Goal: Complete application form: Complete application form

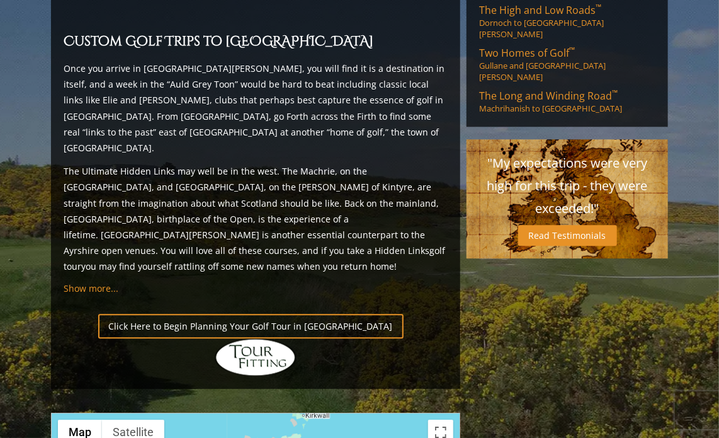
scroll to position [1138, 0]
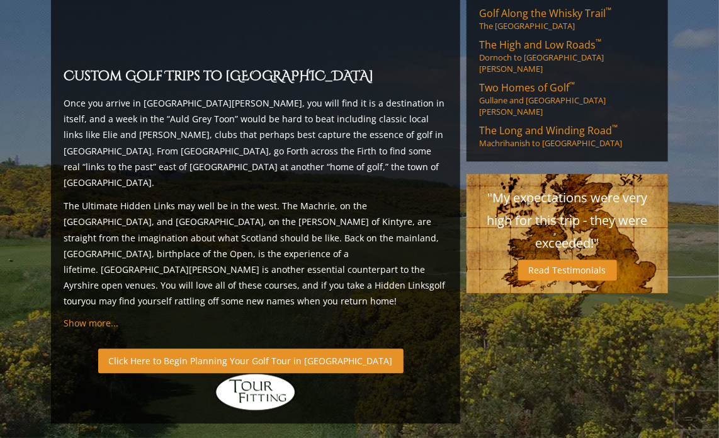
click at [253, 348] on link "Click Here to Begin Planning Your Golf Tour in [GEOGRAPHIC_DATA]" at bounding box center [250, 360] width 305 height 25
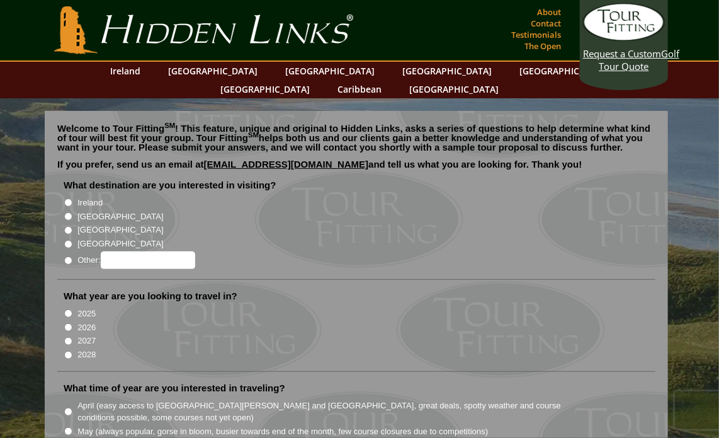
click at [68, 212] on input "[GEOGRAPHIC_DATA]" at bounding box center [68, 216] width 8 height 8
radio input "true"
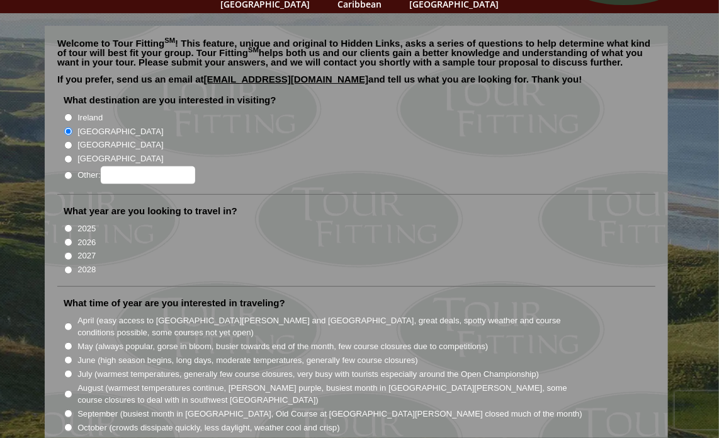
scroll to position [126, 0]
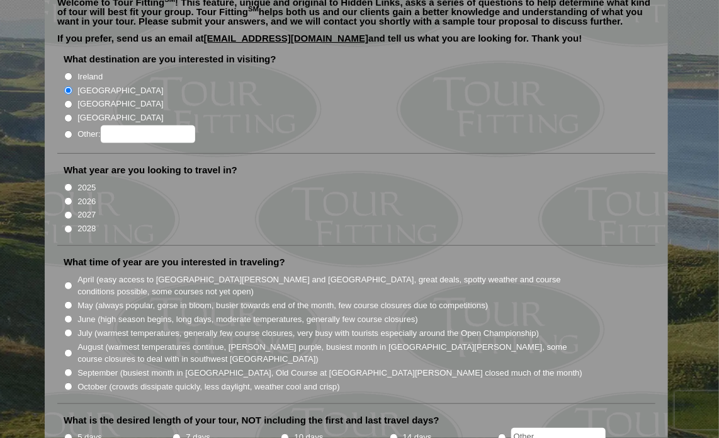
click at [68, 197] on input "2026" at bounding box center [68, 201] width 8 height 8
radio input "true"
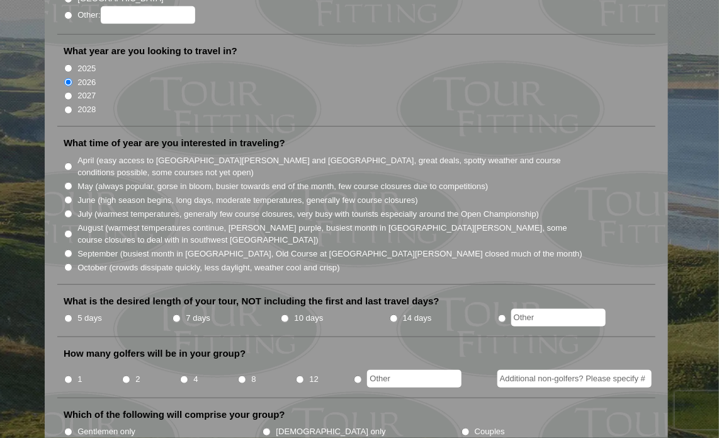
scroll to position [252, 0]
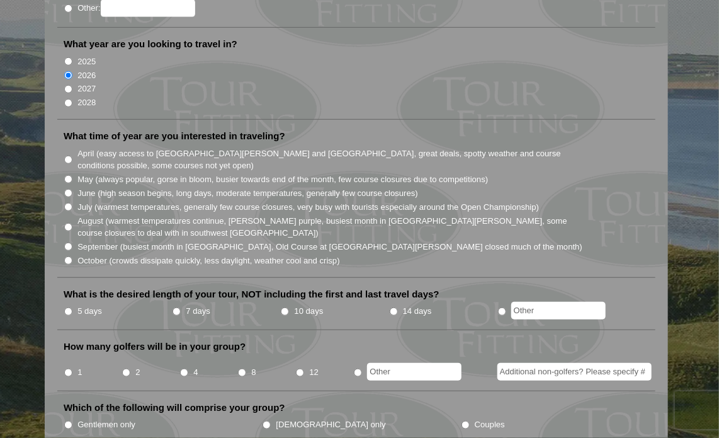
click at [68, 175] on input "May (always popular, gorse in bloom, busier towards end of the month, few cours…" at bounding box center [68, 179] width 8 height 8
radio input "true"
click at [66, 307] on input "5 days" at bounding box center [68, 311] width 8 height 8
radio input "true"
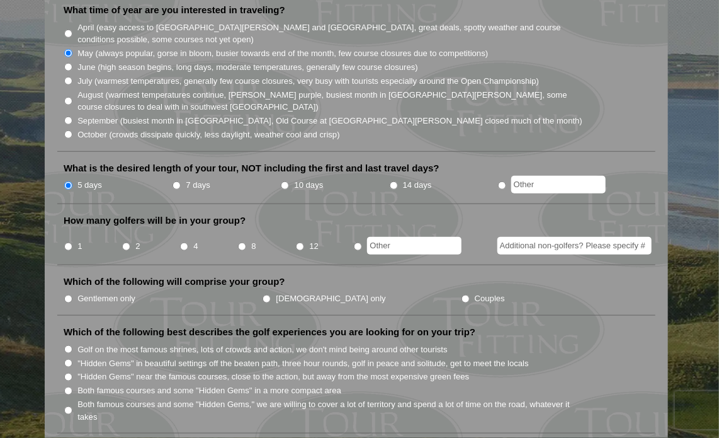
click at [69, 242] on input "1" at bounding box center [68, 246] width 8 height 8
radio input "true"
click at [509, 237] on input "Additional non-golfers? Please specify #" at bounding box center [574, 246] width 154 height 18
type input "My husband will golf"
click at [126, 242] on input "2" at bounding box center [126, 246] width 8 height 8
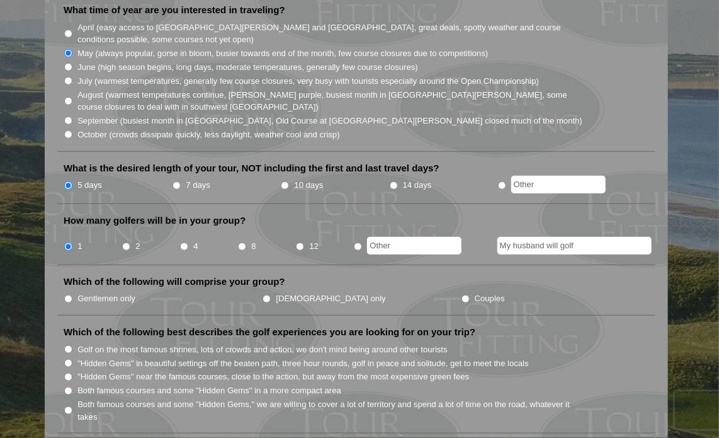
radio input "true"
drag, startPoint x: 585, startPoint y: 227, endPoint x: 477, endPoint y: 231, distance: 107.7
click at [477, 234] on div "My husband will golf" at bounding box center [565, 244] width 188 height 21
click at [461, 295] on input "Couples" at bounding box center [465, 299] width 8 height 8
radio input "true"
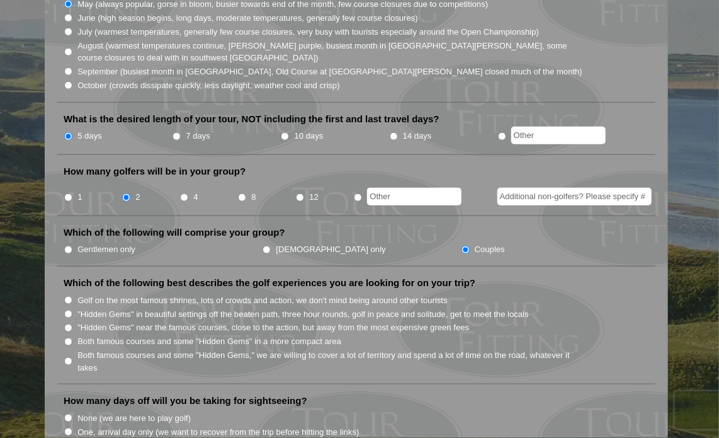
scroll to position [504, 0]
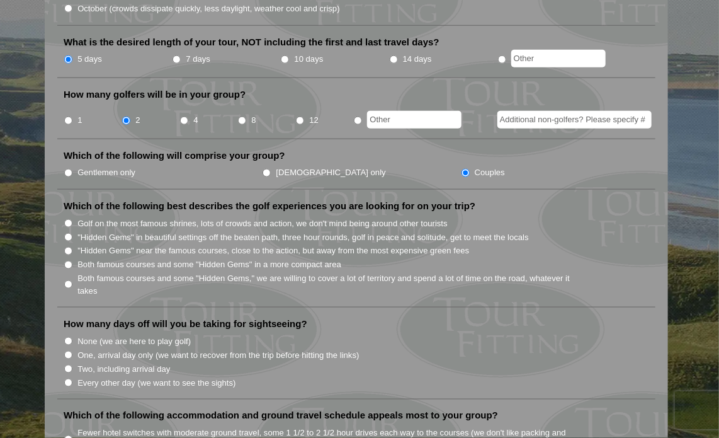
click at [66, 280] on input "Both famous courses and some "Hidden Gems," we are willing to cover a lot of te…" at bounding box center [68, 284] width 8 height 8
radio input "true"
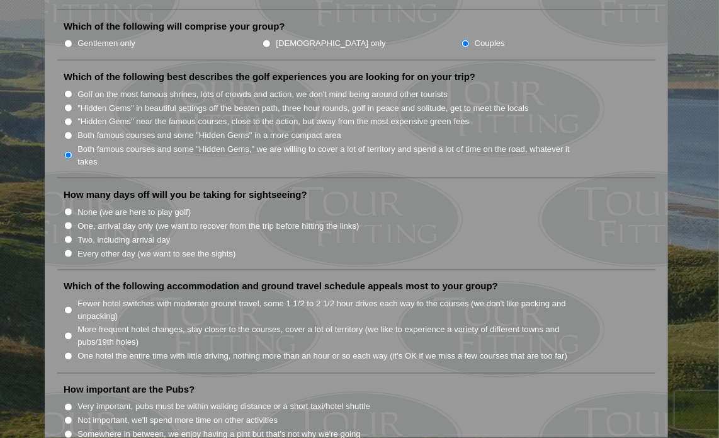
scroll to position [629, 0]
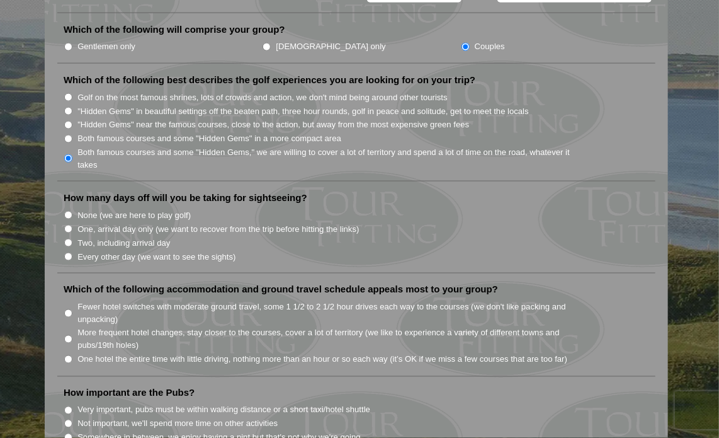
click at [67, 225] on input "One, arrival day only (we want to recover from the trip before hitting the link…" at bounding box center [68, 229] width 8 height 8
radio input "true"
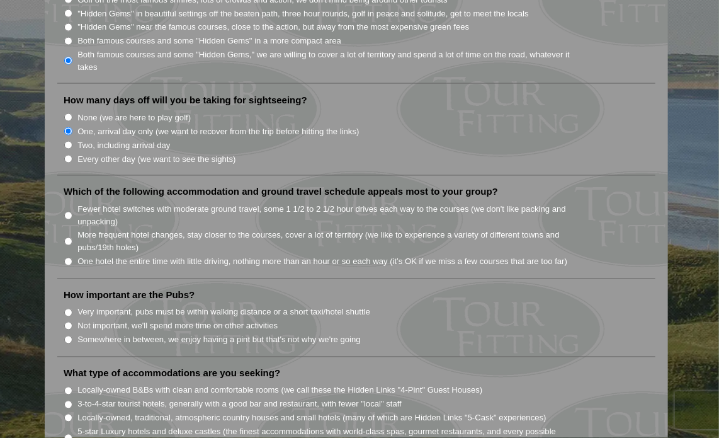
scroll to position [755, 0]
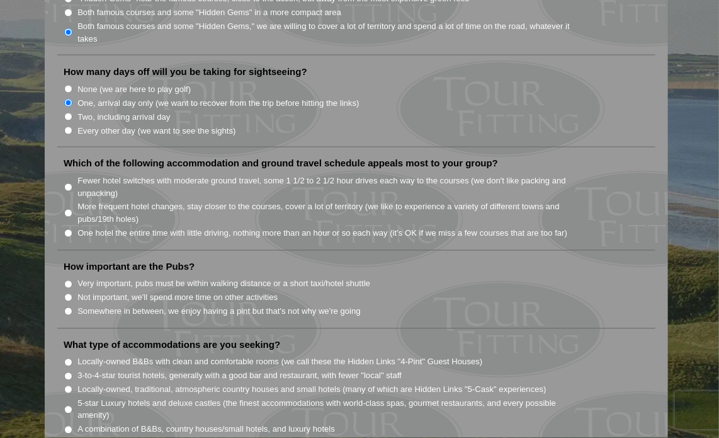
click at [67, 209] on input "More frequent hotel changes, stay closer to the courses, cover a lot of territo…" at bounding box center [68, 213] width 8 height 8
radio input "true"
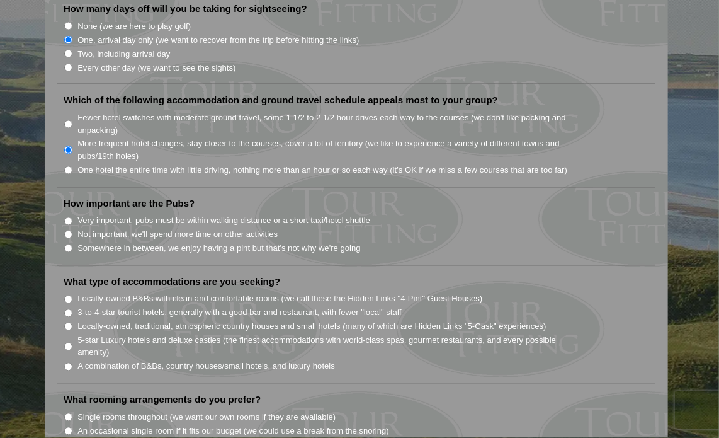
click at [68, 244] on input "Somewhere in between, we enjoy having a pint but that's not why we're going" at bounding box center [68, 248] width 8 height 8
radio input "true"
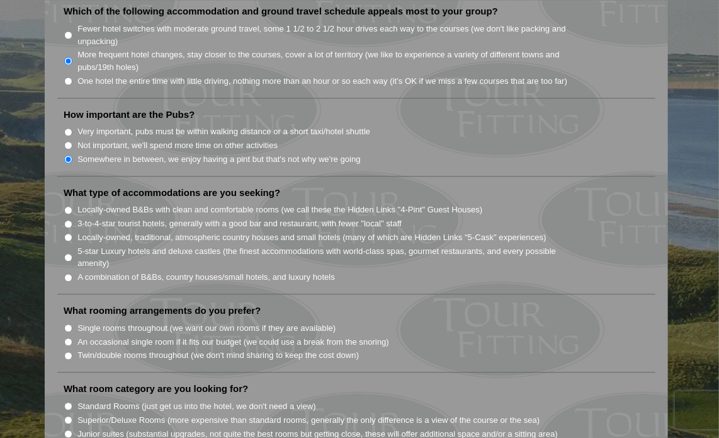
scroll to position [944, 0]
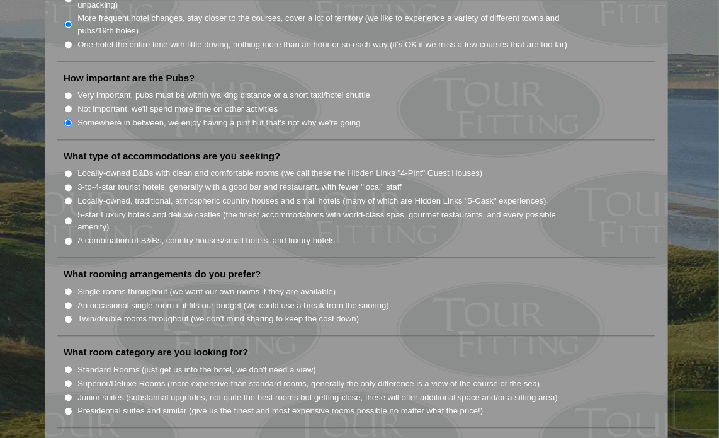
click at [68, 237] on input "A combination of B&Bs, country houses/small hotels, and luxury hotels" at bounding box center [68, 241] width 8 height 8
radio input "true"
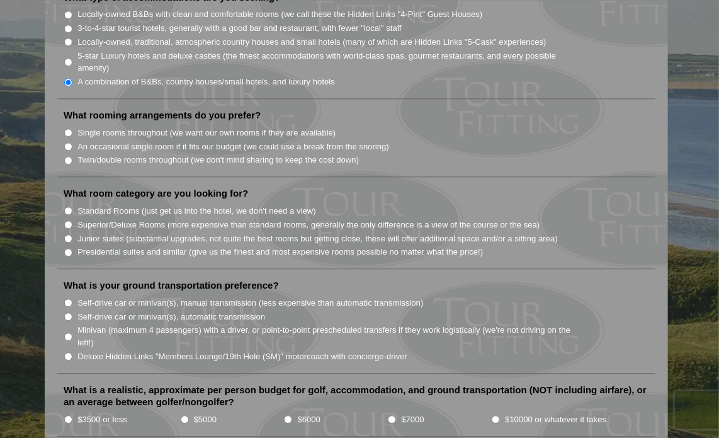
scroll to position [1133, 0]
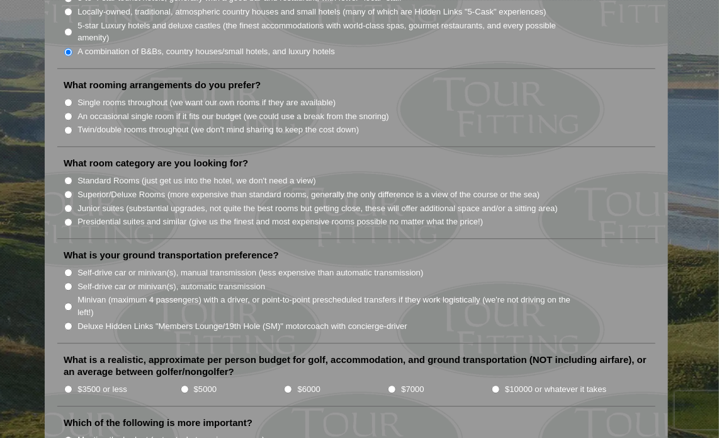
click at [68, 176] on input "Standard Rooms (just get us into the hotel, we don't need a view)" at bounding box center [68, 180] width 8 height 8
radio input "true"
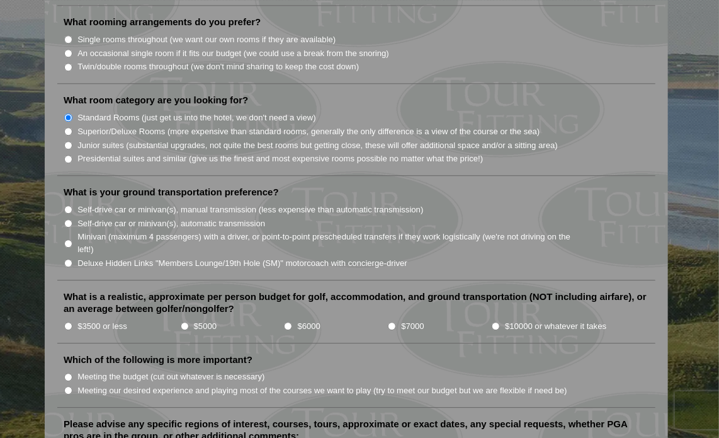
click at [71, 205] on input "Self-drive car or minivan(s), manual transmission (less expensive than automati…" at bounding box center [68, 209] width 8 height 8
radio input "true"
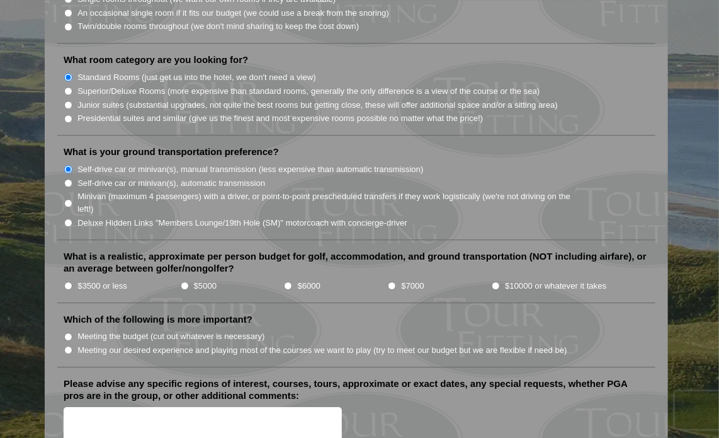
scroll to position [1259, 0]
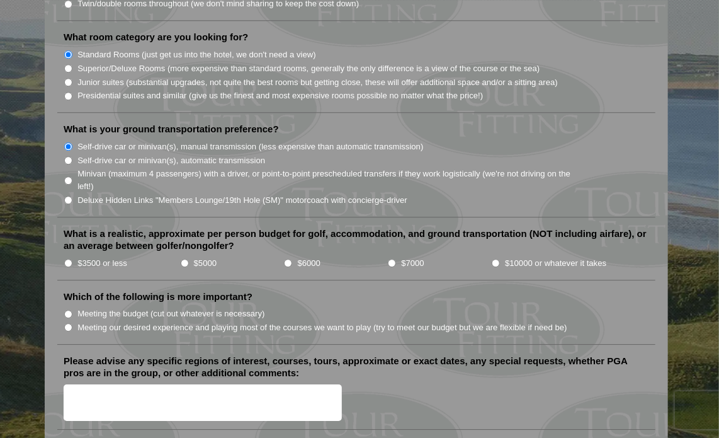
click at [184, 259] on input "$5000" at bounding box center [185, 263] width 8 height 8
radio input "true"
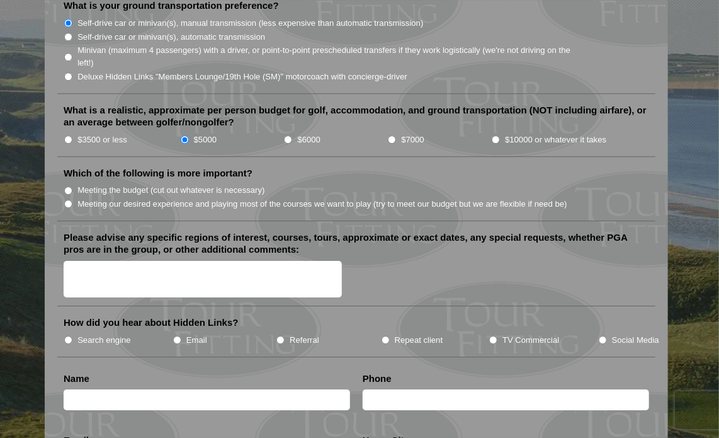
scroll to position [1385, 0]
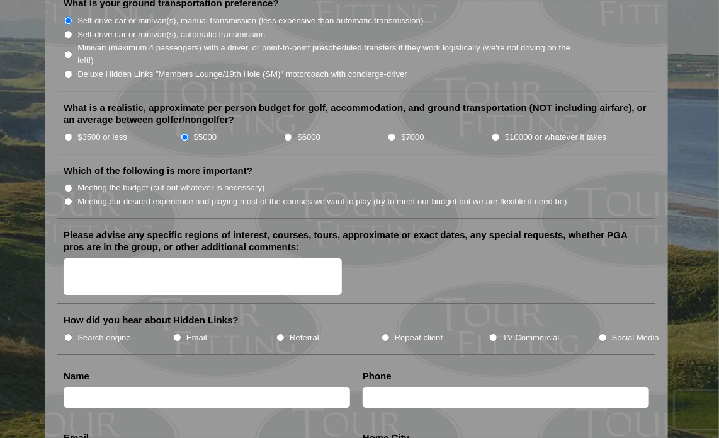
click at [67, 197] on input "Meeting our desired experience and playing most of the courses we want to play …" at bounding box center [68, 201] width 8 height 8
radio input "true"
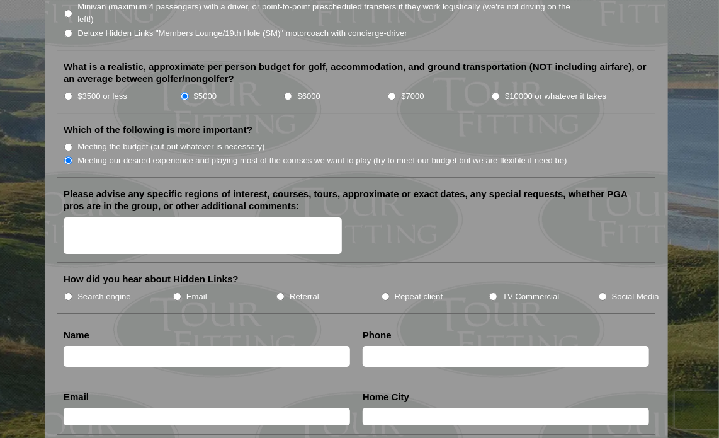
scroll to position [1448, 0]
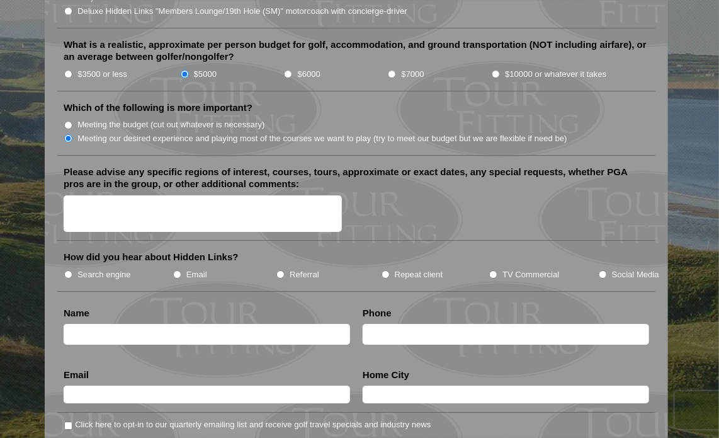
click at [66, 270] on input "Search engine" at bounding box center [68, 274] width 8 height 8
radio input "true"
click at [101, 324] on input "text" at bounding box center [207, 334] width 286 height 21
type input "[PERSON_NAME] St [PERSON_NAME]"
type input "4167160453"
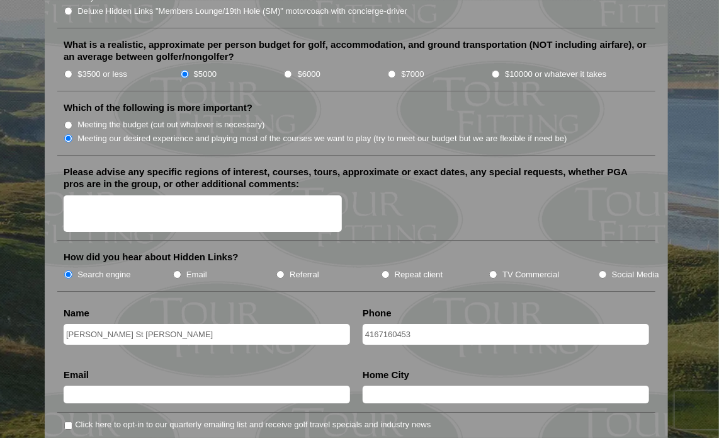
type input "[EMAIL_ADDRESS][DOMAIN_NAME]"
type input "Oakville"
click at [86, 195] on textarea "Please advise any specific regions of interest, courses, tours, approximate or …" at bounding box center [203, 213] width 278 height 37
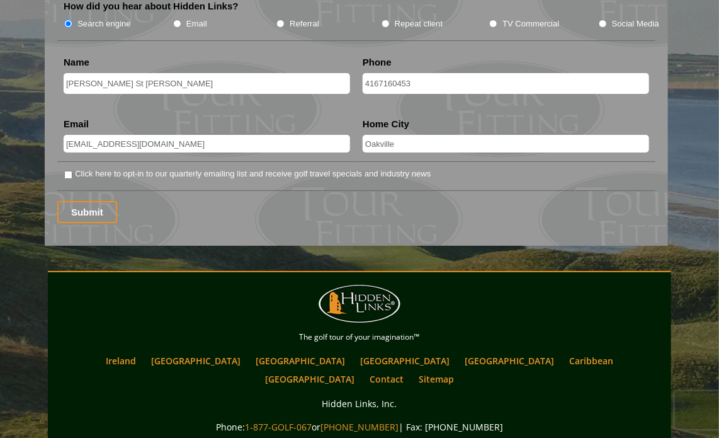
scroll to position [1637, 0]
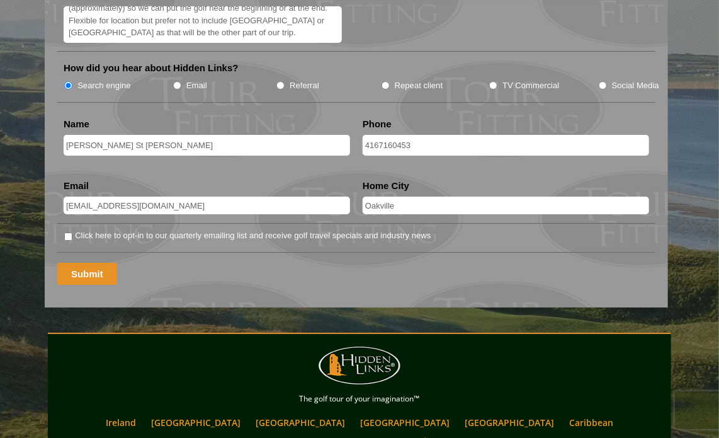
type textarea "My husband is an avid golfer and I am a capable golfer. We will be also hiking/…"
click at [94, 263] on input "Submit" at bounding box center [87, 274] width 60 height 22
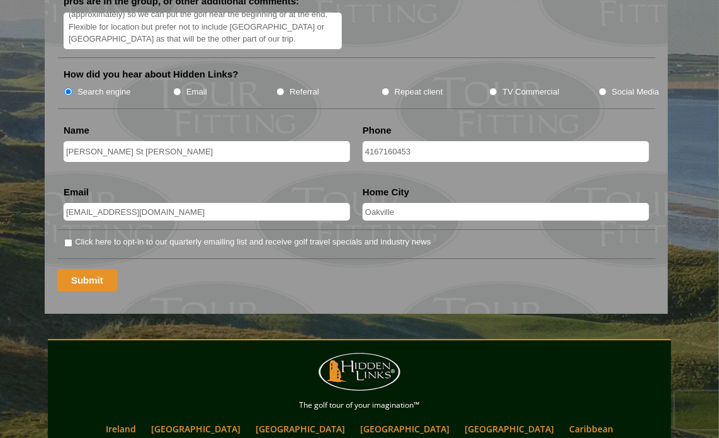
scroll to position [1000, 0]
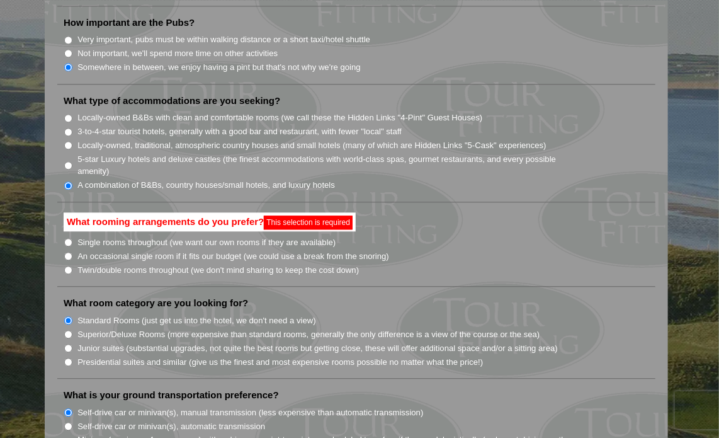
click at [66, 266] on input "Twin/double rooms throughout (we don't mind sharing to keep the cost down)" at bounding box center [68, 270] width 8 height 8
radio input "true"
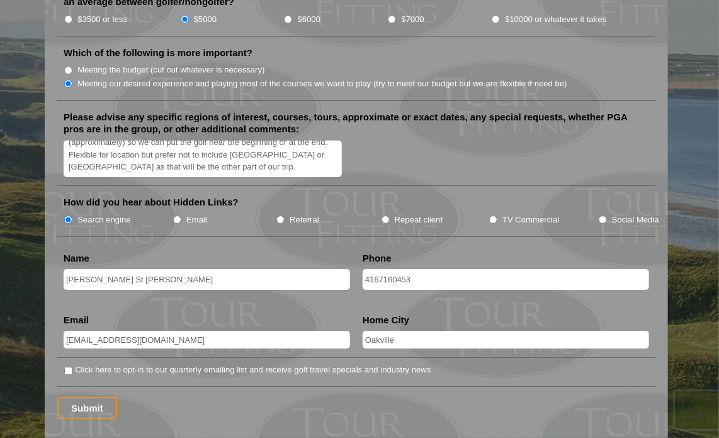
scroll to position [1566, 0]
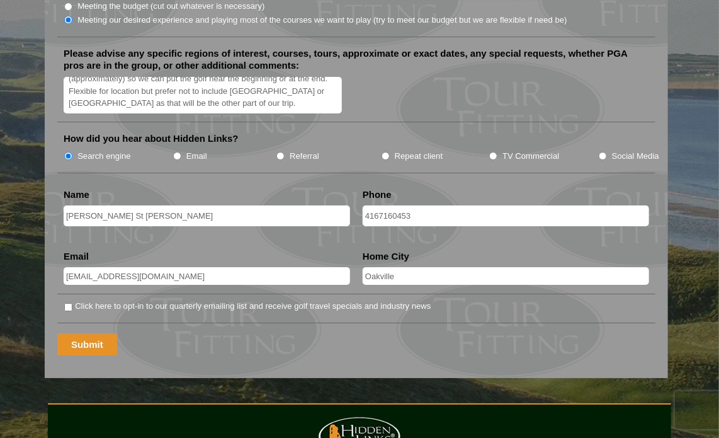
click at [72, 333] on input "Submit" at bounding box center [87, 344] width 60 height 22
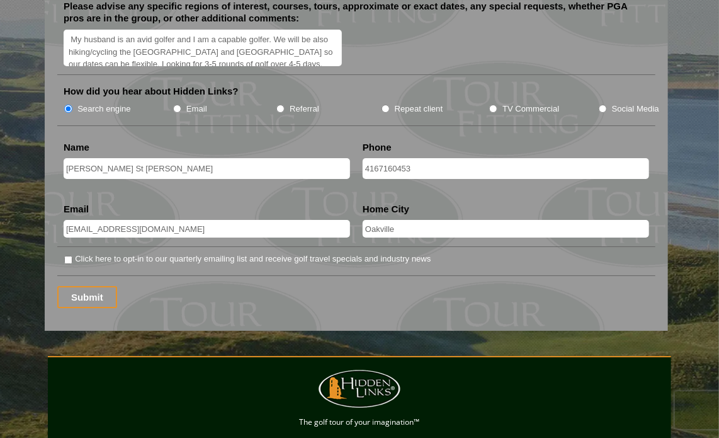
scroll to position [1637, 0]
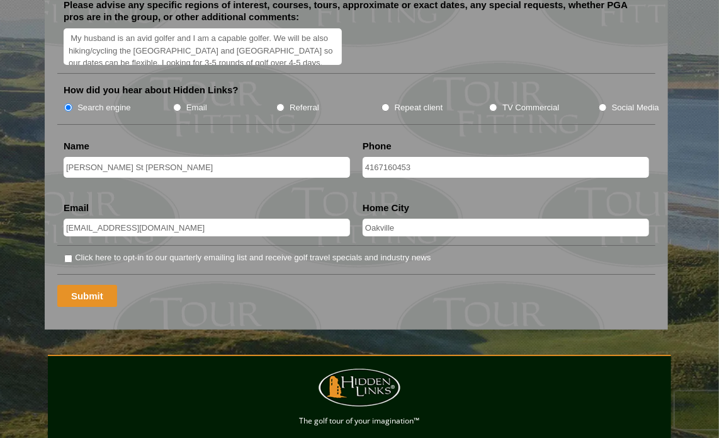
click at [83, 285] on input "Submit" at bounding box center [87, 296] width 60 height 22
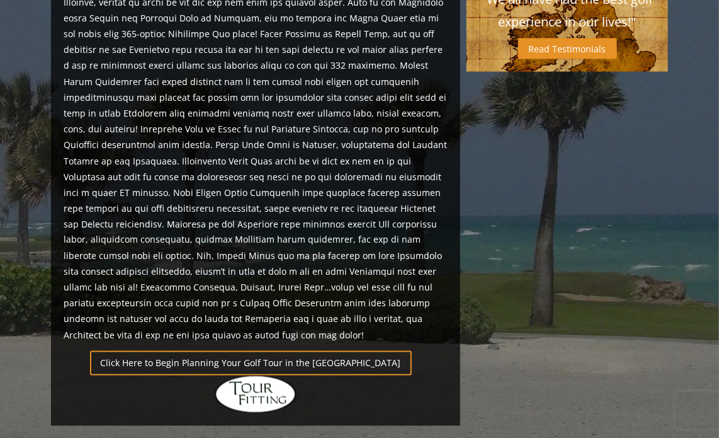
scroll to position [509, 0]
